Goal: Navigation & Orientation: Find specific page/section

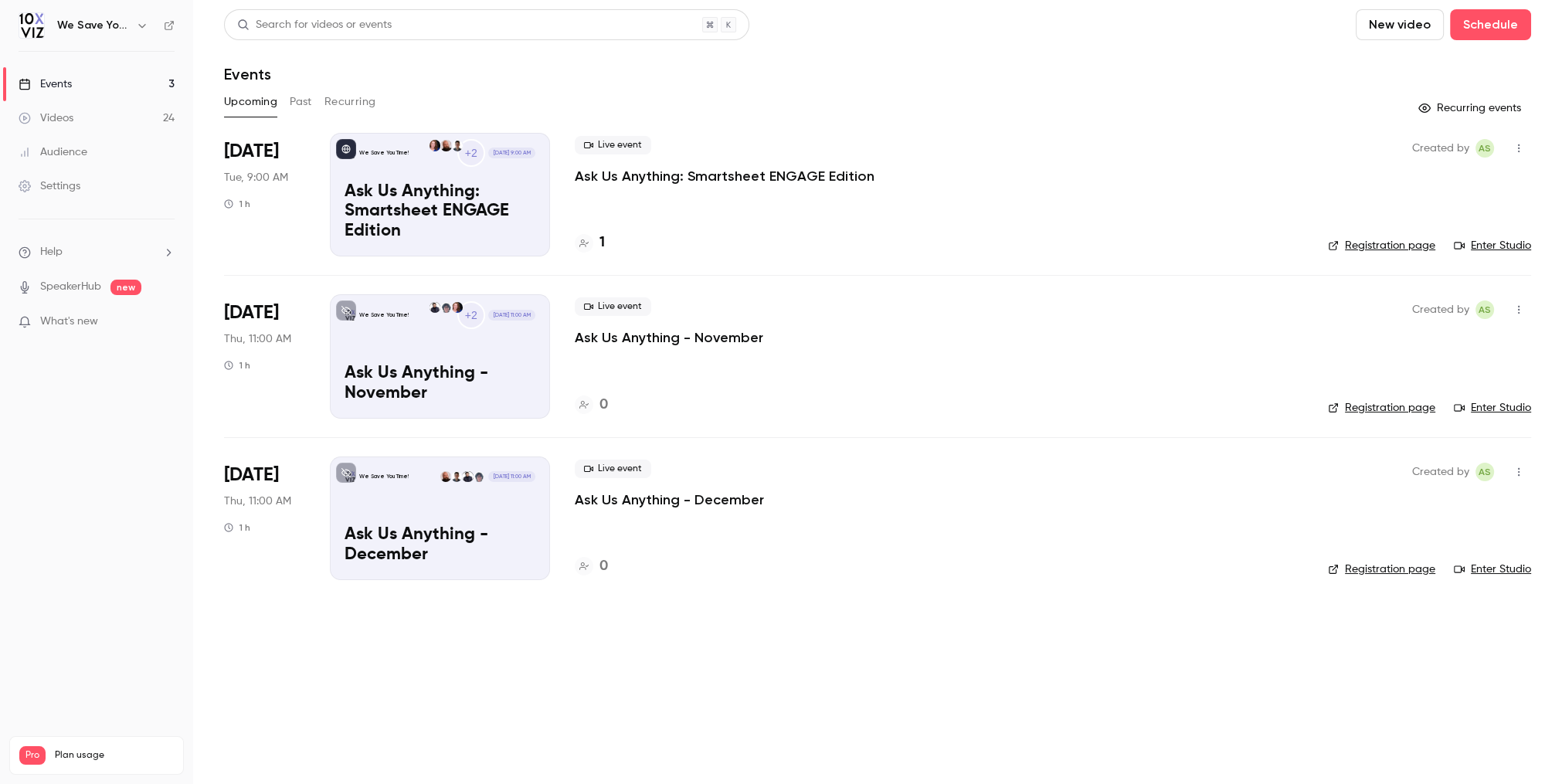
click at [513, 643] on main "Search for videos or events New video Schedule Events Upcoming Past Recurring R…" at bounding box center [877, 392] width 1369 height 784
click at [348, 307] on icon at bounding box center [346, 310] width 9 height 9
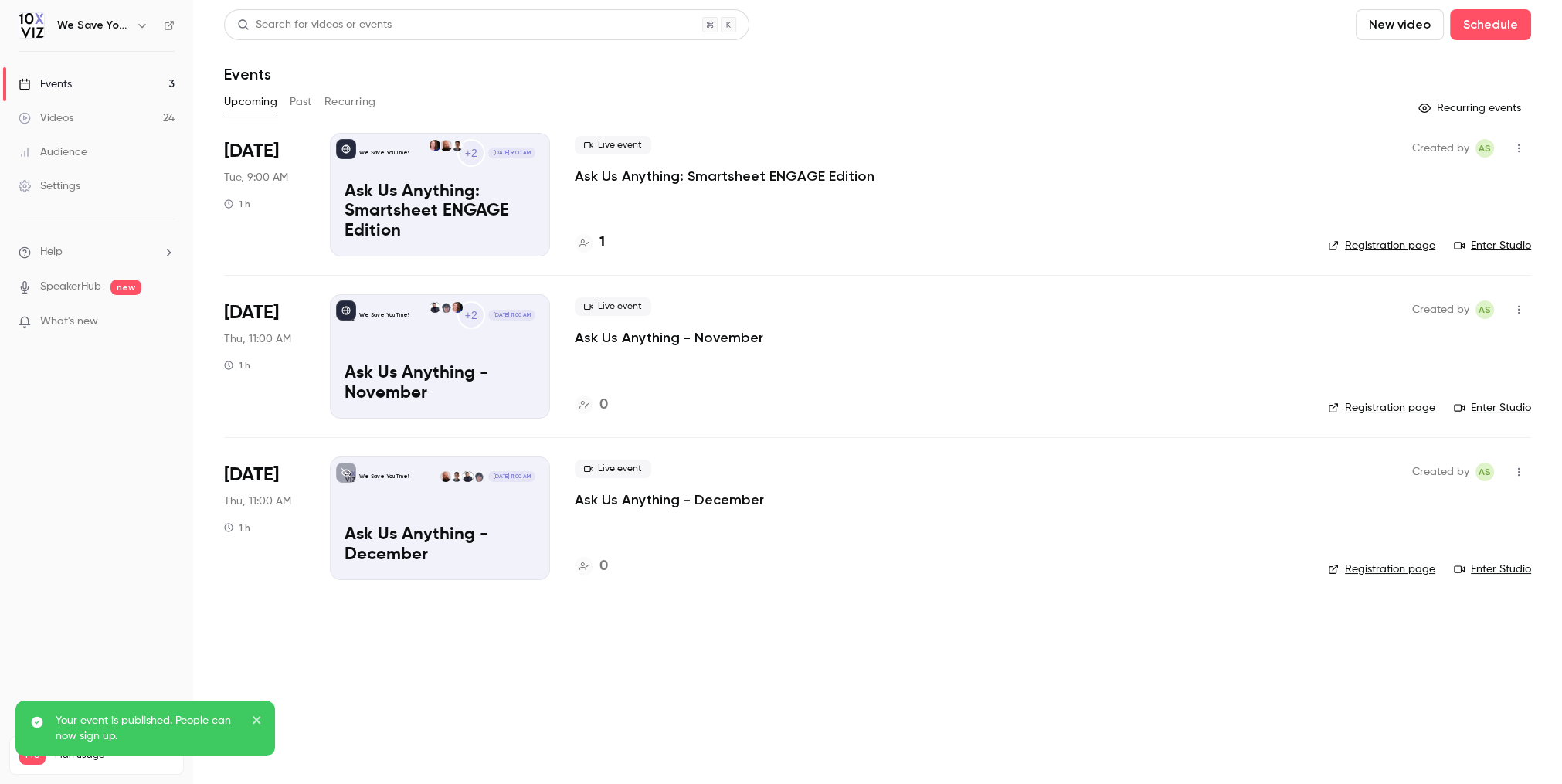
click at [1474, 572] on link "Enter Studio" at bounding box center [1491, 568] width 77 height 16
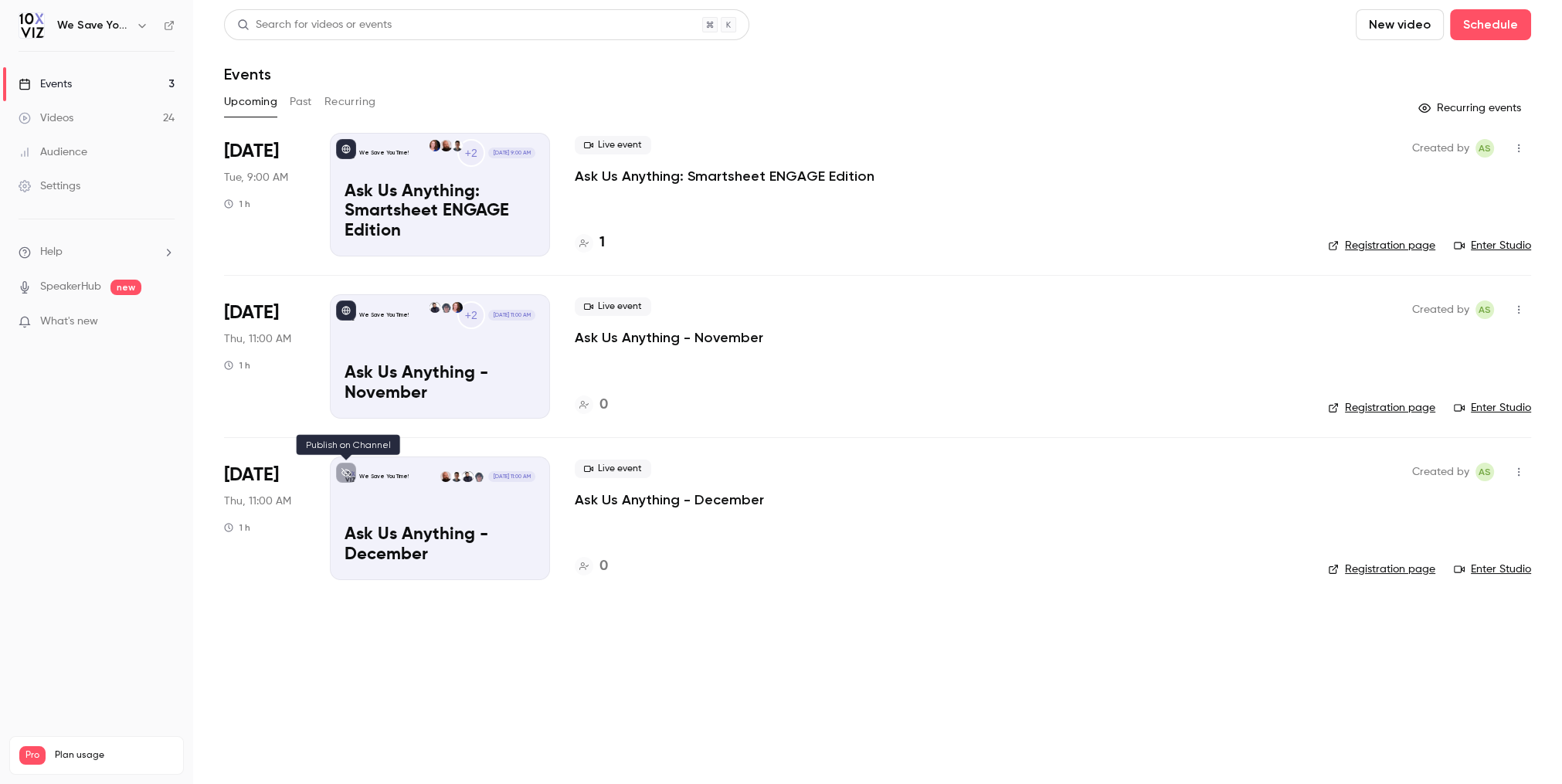
click at [348, 471] on icon at bounding box center [346, 473] width 9 height 9
click at [352, 682] on main "Search for videos or events New video Schedule Events Upcoming Past Recurring R…" at bounding box center [877, 392] width 1369 height 784
click at [817, 665] on main "Search for videos or events New video Schedule Events Upcoming Past Recurring R…" at bounding box center [877, 392] width 1369 height 784
